Goal: Information Seeking & Learning: Learn about a topic

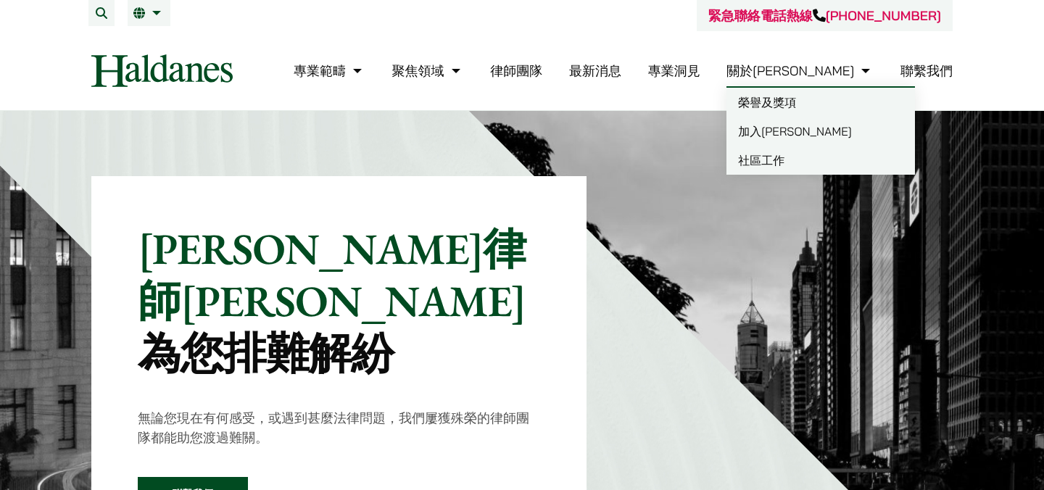
click at [845, 122] on link "加入[PERSON_NAME]" at bounding box center [820, 131] width 188 height 29
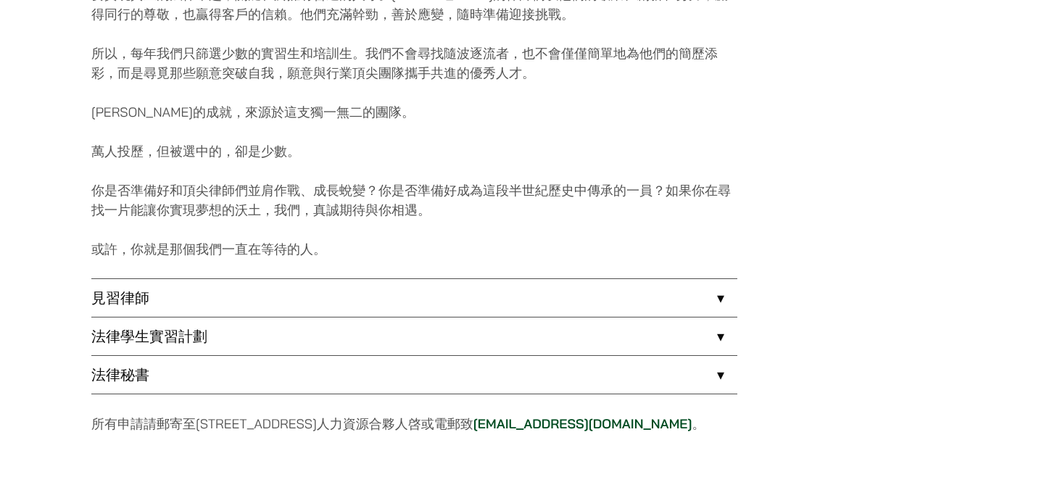
scroll to position [1039, 0]
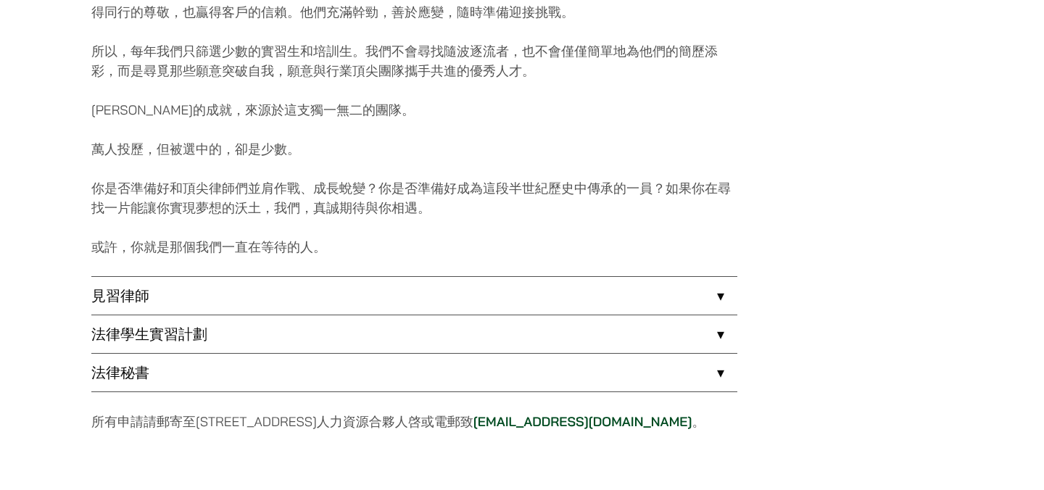
click at [138, 296] on link "見習律師" at bounding box center [414, 296] width 646 height 38
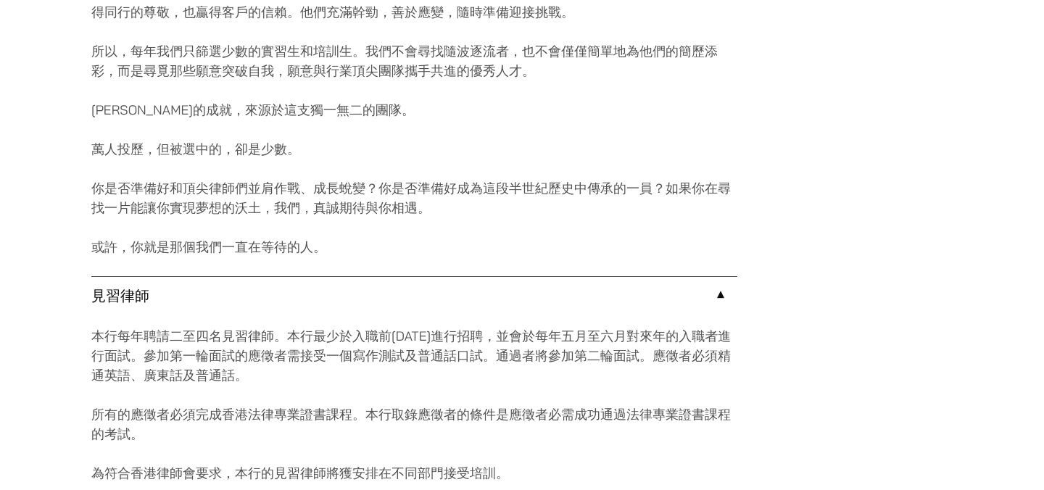
click at [138, 296] on link "見習律師" at bounding box center [414, 296] width 646 height 38
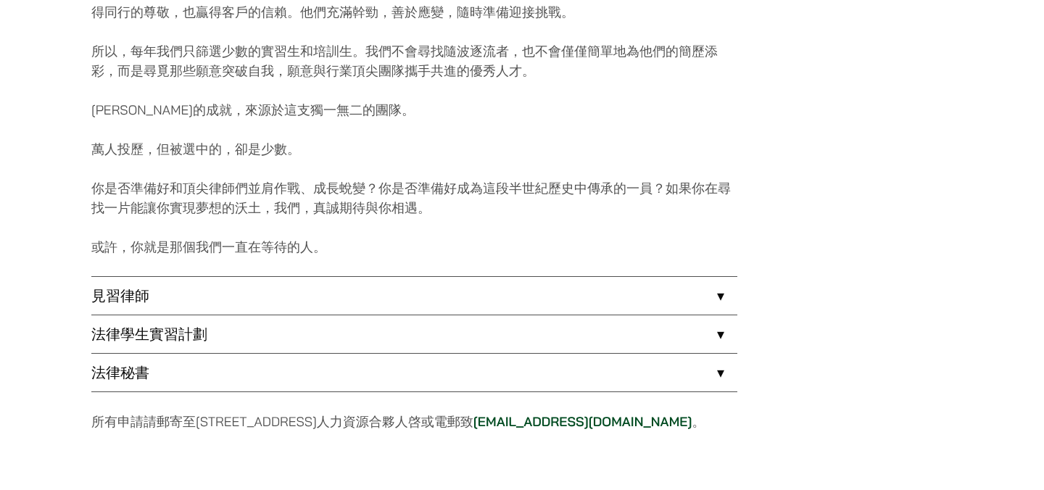
click at [134, 297] on link "見習律師" at bounding box center [414, 296] width 646 height 38
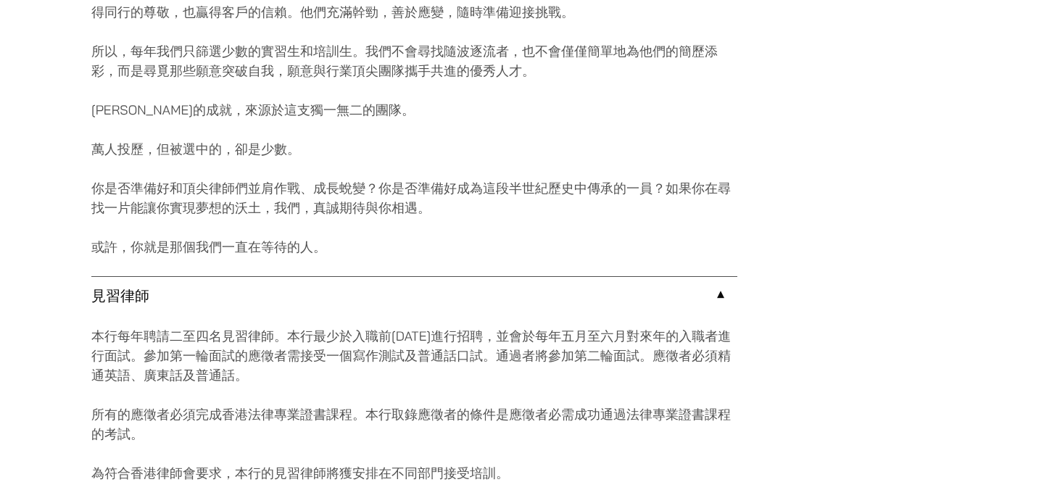
click at [134, 297] on link "見習律師" at bounding box center [414, 296] width 646 height 38
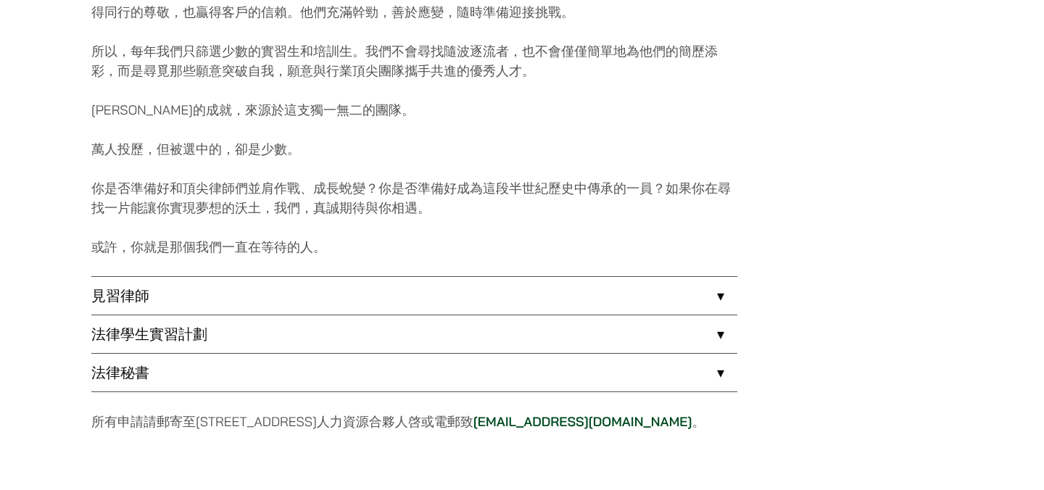
click at [168, 339] on link "法律學生實習計劃" at bounding box center [414, 334] width 646 height 38
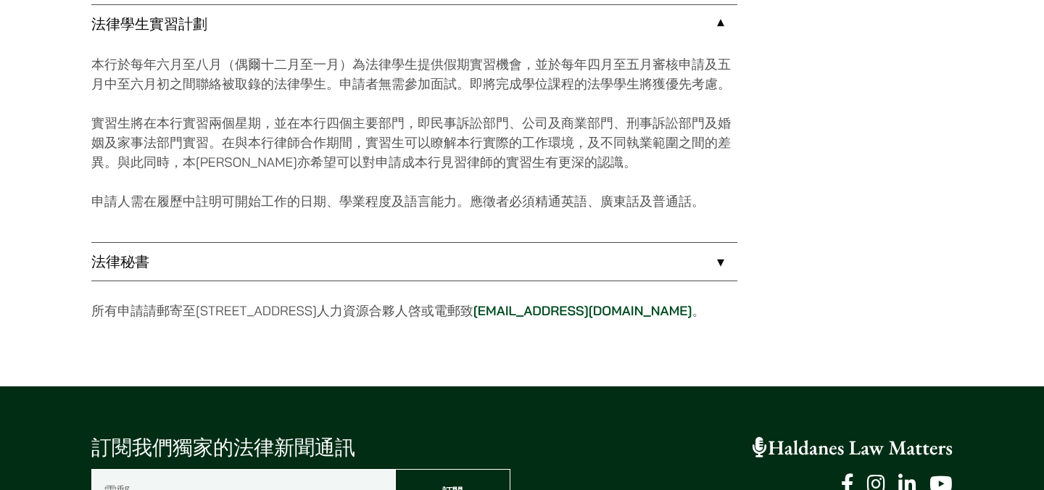
scroll to position [1350, 0]
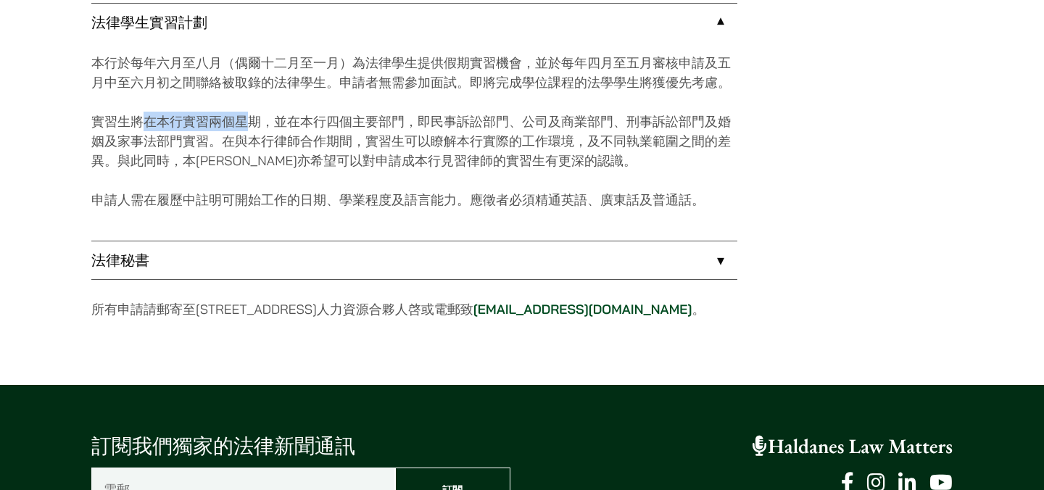
drag, startPoint x: 146, startPoint y: 120, endPoint x: 253, endPoint y: 120, distance: 106.5
click at [253, 120] on p "實習生將在本行實習兩個星期，並在本行四個主要部門，即民事訴訟部門、公司及商業部門、刑事訴訟部門及婚姻及家事法部門實習。在與本行律師合作期間，實習生可以瞭解本行…" at bounding box center [414, 141] width 646 height 59
click at [309, 125] on p "實習生將在本行實習兩個星期，並在本行四個主要部門，即民事訴訟部門、公司及商業部門、刑事訴訟部門及婚姻及家事法部門實習。在與本行律師合作期間，實習生可以瞭解本行…" at bounding box center [414, 141] width 646 height 59
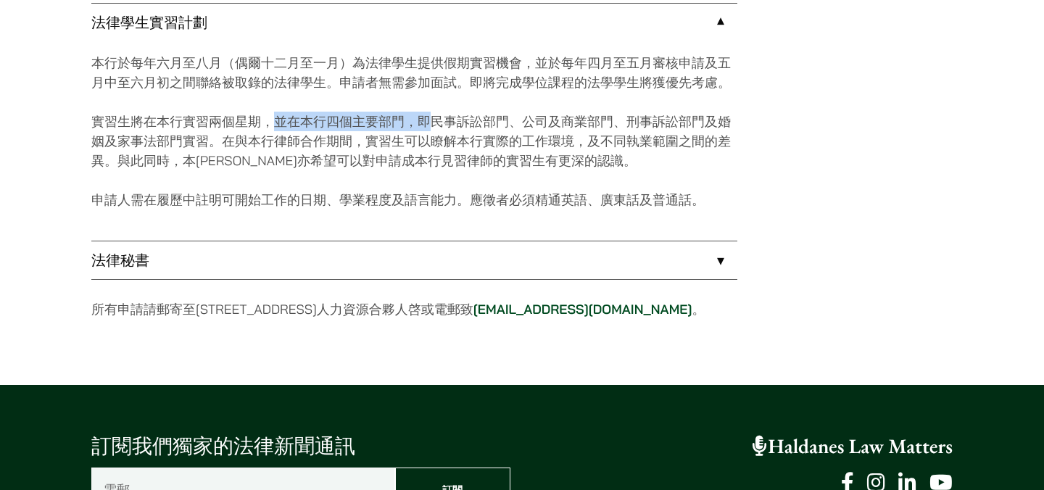
drag, startPoint x: 276, startPoint y: 122, endPoint x: 434, endPoint y: 122, distance: 158.0
click at [434, 122] on p "實習生將在本行實習兩個星期，並在本行四個主要部門，即民事訴訟部門、公司及商業部門、刑事訴訟部門及婚姻及家事法部門實習。在與本行律師合作期間，實習生可以瞭解本行…" at bounding box center [414, 141] width 646 height 59
click at [462, 120] on p "實習生將在本行實習兩個星期，並在本行四個主要部門，即民事訴訟部門、公司及商業部門、刑事訴訟部門及婚姻及家事法部門實習。在與本行律師合作期間，實習生可以瞭解本行…" at bounding box center [414, 141] width 646 height 59
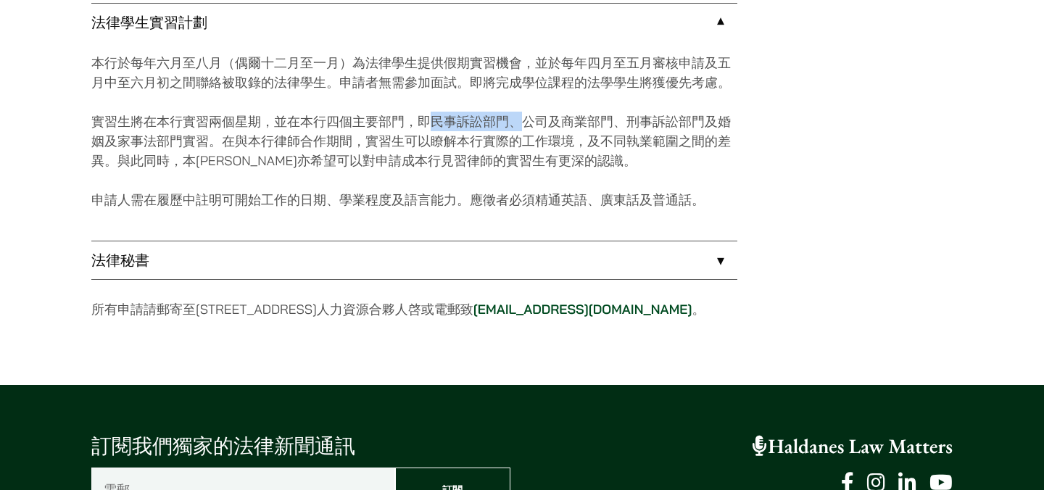
drag, startPoint x: 432, startPoint y: 120, endPoint x: 526, endPoint y: 120, distance: 94.2
click at [526, 120] on p "實習生將在本行實習兩個星期，並在本行四個主要部門，即民事訴訟部門、公司及商業部門、刑事訴訟部門及婚姻及家事法部門實習。在與本行律師合作期間，實習生可以瞭解本行…" at bounding box center [414, 141] width 646 height 59
click at [571, 122] on p "實習生將在本行實習兩個星期，並在本行四個主要部門，即民事訴訟部門、公司及商業部門、刑事訴訟部門及婚姻及家事法部門實習。在與本行律師合作期間，實習生可以瞭解本行…" at bounding box center [414, 141] width 646 height 59
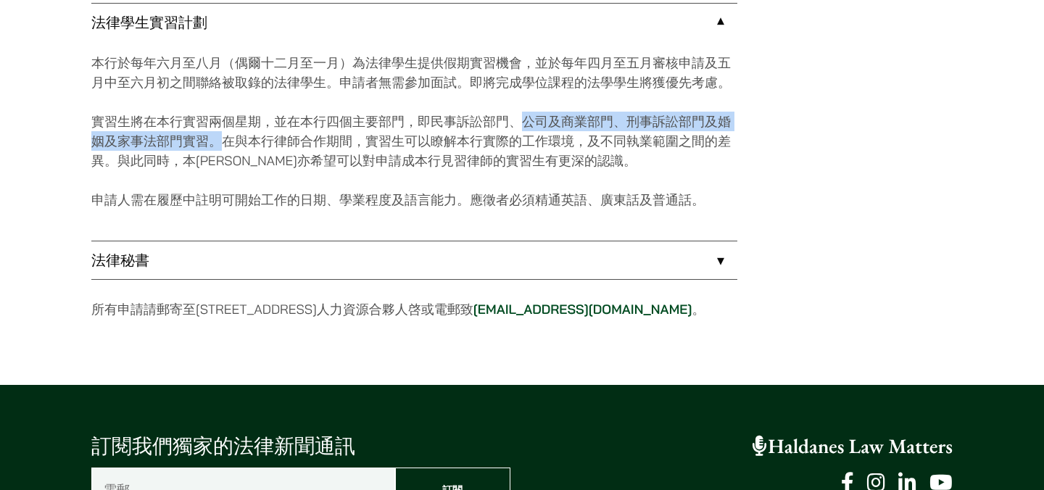
drag, startPoint x: 537, startPoint y: 120, endPoint x: 224, endPoint y: 141, distance: 313.9
click at [224, 141] on p "實習生將在本行實習兩個星期，並在本行四個主要部門，即民事訴訟部門、公司及商業部門、刑事訴訟部門及婚姻及家事法部門實習。在與本行律師合作期間，實習生可以瞭解本行…" at bounding box center [414, 141] width 646 height 59
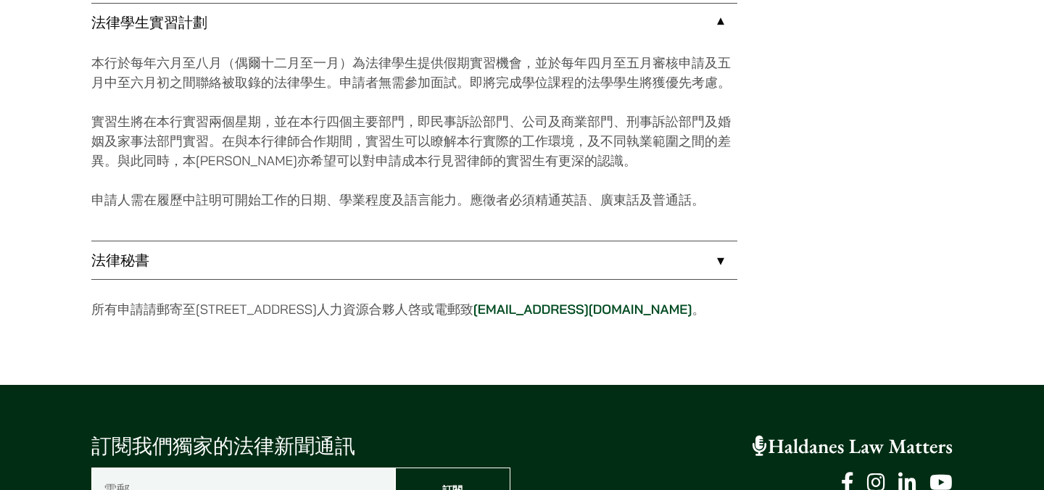
click at [248, 141] on p "實習生將在本行實習兩個星期，並在本行四個主要部門，即民事訴訟部門、公司及商業部門、刑事訴訟部門及婚姻及家事法部門實習。在與本行律師合作期間，實習生可以瞭解本行…" at bounding box center [414, 141] width 646 height 59
drag, startPoint x: 231, startPoint y: 141, endPoint x: 489, endPoint y: 140, distance: 257.3
click at [489, 140] on p "實習生將在本行實習兩個星期，並在本行四個主要部門，即民事訴訟部門、公司及商業部門、刑事訴訟部門及婚姻及家事法部門實習。在與本行律師合作期間，實習生可以瞭解本行…" at bounding box center [414, 141] width 646 height 59
click at [519, 133] on p "實習生將在本行實習兩個星期，並在本行四個主要部門，即民事訴訟部門、公司及商業部門、刑事訴訟部門及婚姻及家事法部門實習。在與本行律師合作期間，實習生可以瞭解本行…" at bounding box center [414, 141] width 646 height 59
drag, startPoint x: 92, startPoint y: 201, endPoint x: 316, endPoint y: 201, distance: 224.0
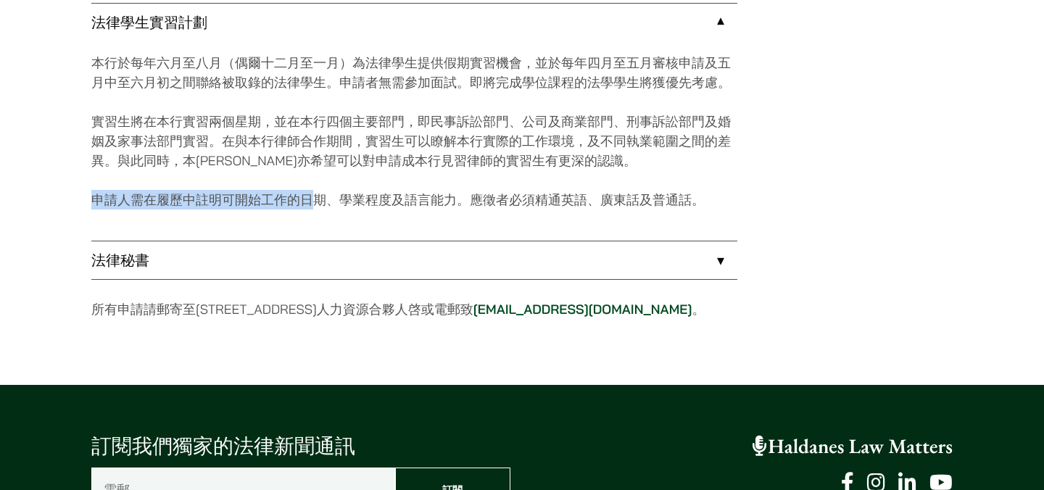
click at [316, 201] on p "申請人需在履歷中註明可開始工作的日期、學業程度及語言能力。應徵者必須精通英語、廣東話及普通話。" at bounding box center [414, 200] width 646 height 20
click at [329, 201] on p "申請人需在履歷中註明可開始工作的日期、學業程度及語言能力。應徵者必須精通英語、廣東話及普通話。" at bounding box center [414, 200] width 646 height 20
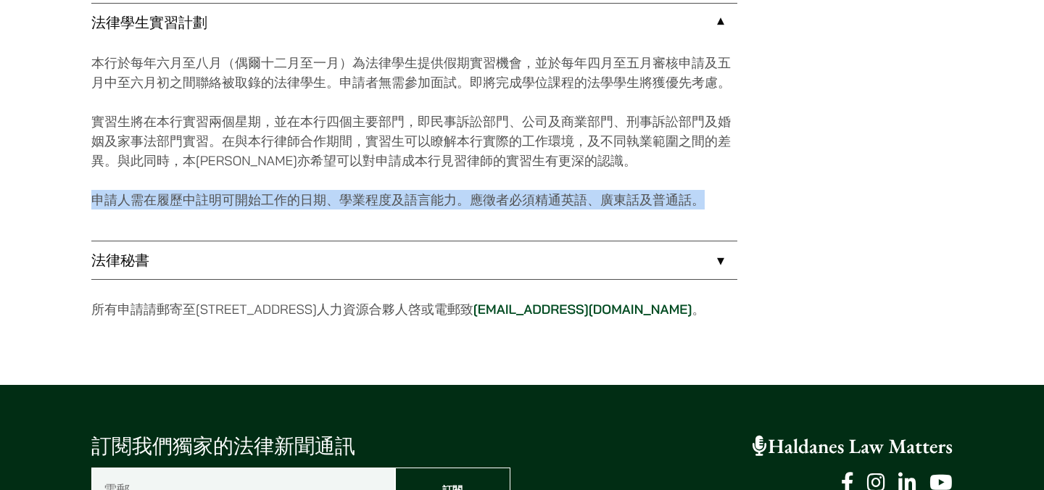
drag, startPoint x: 95, startPoint y: 200, endPoint x: 710, endPoint y: 201, distance: 615.4
click at [710, 201] on p "申請人需在履歷中註明可開始工作的日期、學業程度及語言能力。應徵者必須精通英語、廣東話及普通話。" at bounding box center [414, 200] width 646 height 20
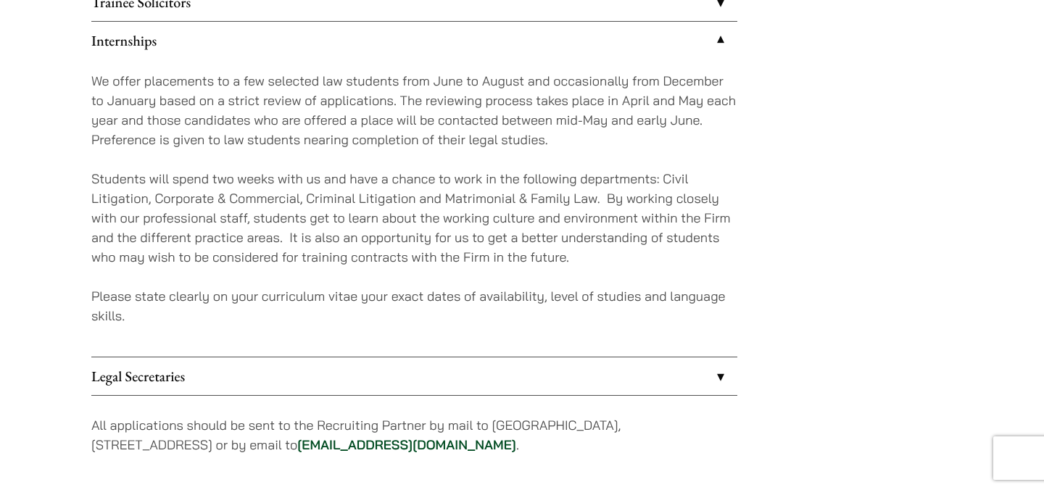
scroll to position [1373, 0]
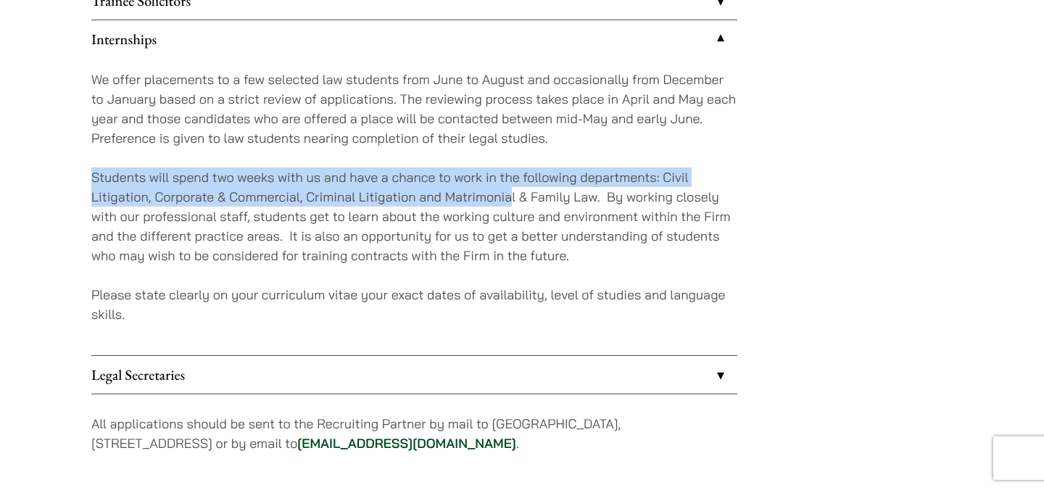
drag, startPoint x: 93, startPoint y: 173, endPoint x: 516, endPoint y: 194, distance: 423.8
click at [516, 194] on p "Students will spend two weeks with us and have a chance to work in the followin…" at bounding box center [414, 216] width 646 height 98
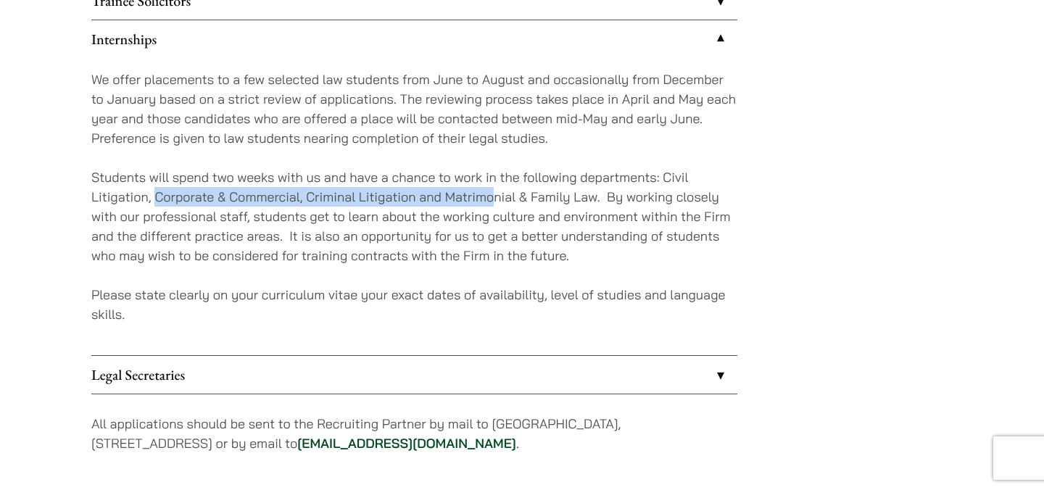
drag, startPoint x: 154, startPoint y: 197, endPoint x: 503, endPoint y: 201, distance: 348.6
click at [503, 200] on p "Students will spend two weeks with us and have a chance to work in the followin…" at bounding box center [414, 216] width 646 height 98
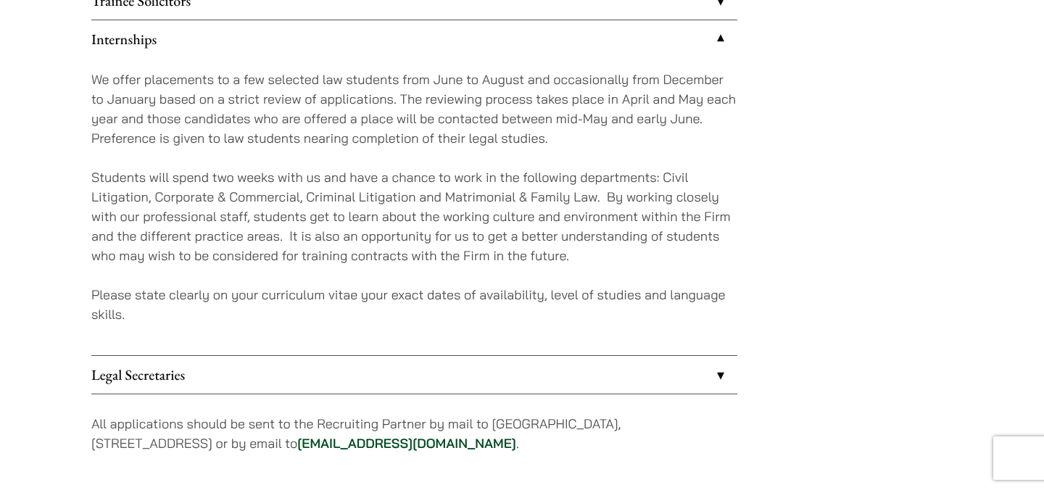
click at [650, 211] on p "Students will spend two weeks with us and have a chance to work in the followin…" at bounding box center [414, 216] width 646 height 98
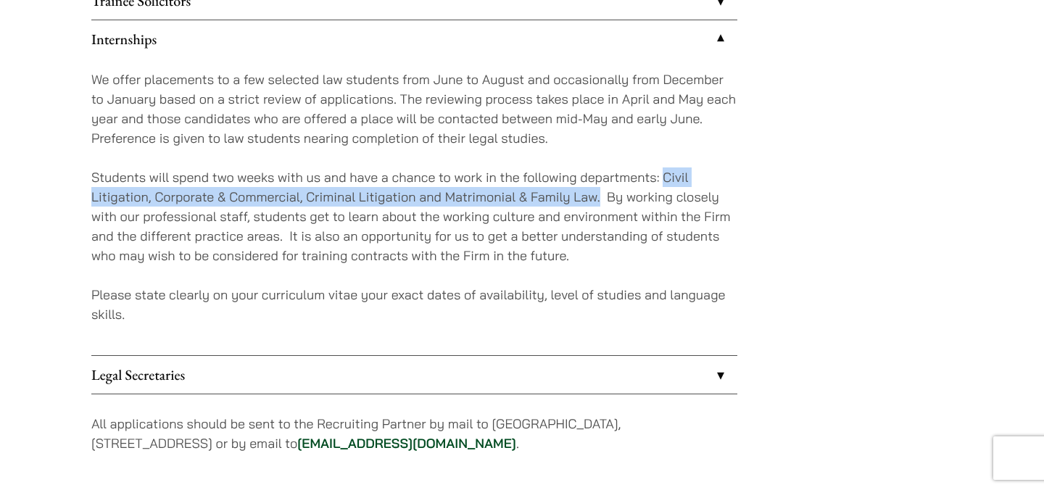
drag, startPoint x: 663, startPoint y: 178, endPoint x: 598, endPoint y: 199, distance: 68.8
click at [598, 199] on p "Students will spend two weeks with us and have a chance to work in the followin…" at bounding box center [414, 216] width 646 height 98
copy p "Civil Litigation, Corporate & Commercial, Criminal Litigation and Matrimonial &…"
click at [598, 199] on p "Students will spend two weeks with us and have a chance to work in the followin…" at bounding box center [414, 216] width 646 height 98
